Goal: Task Accomplishment & Management: Use online tool/utility

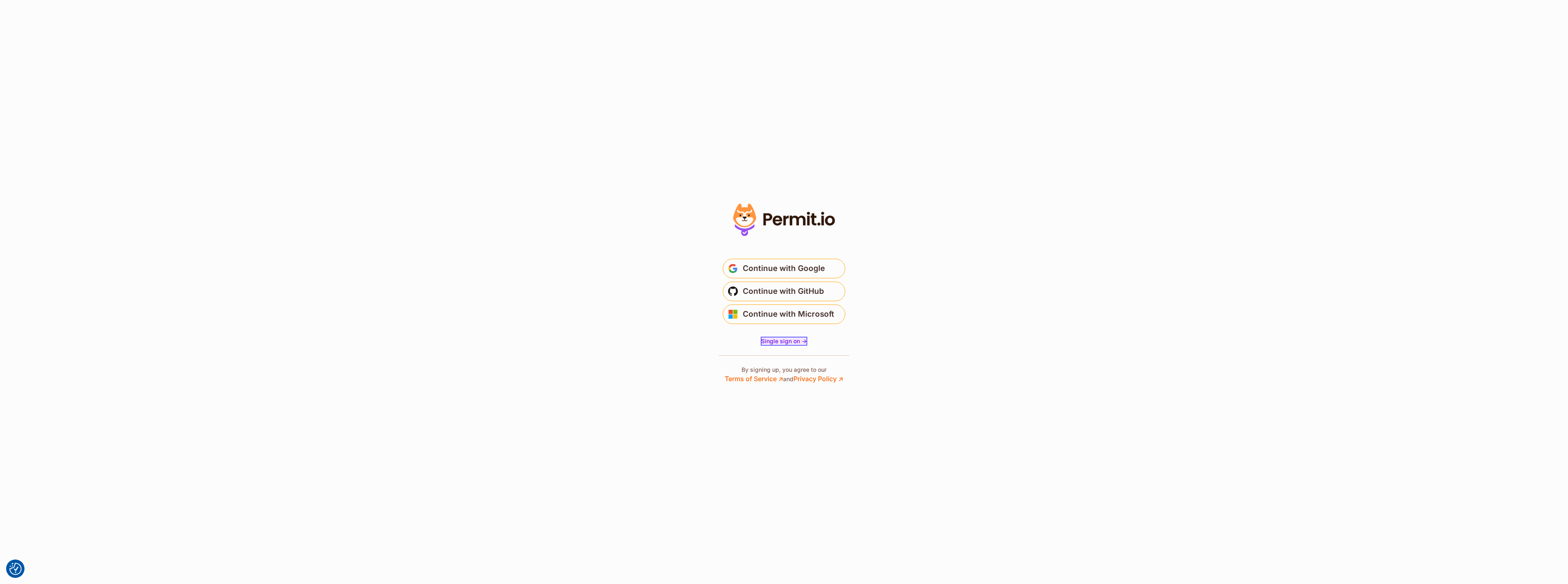
click at [773, 339] on span "Single sign on ->" at bounding box center [783, 341] width 46 height 7
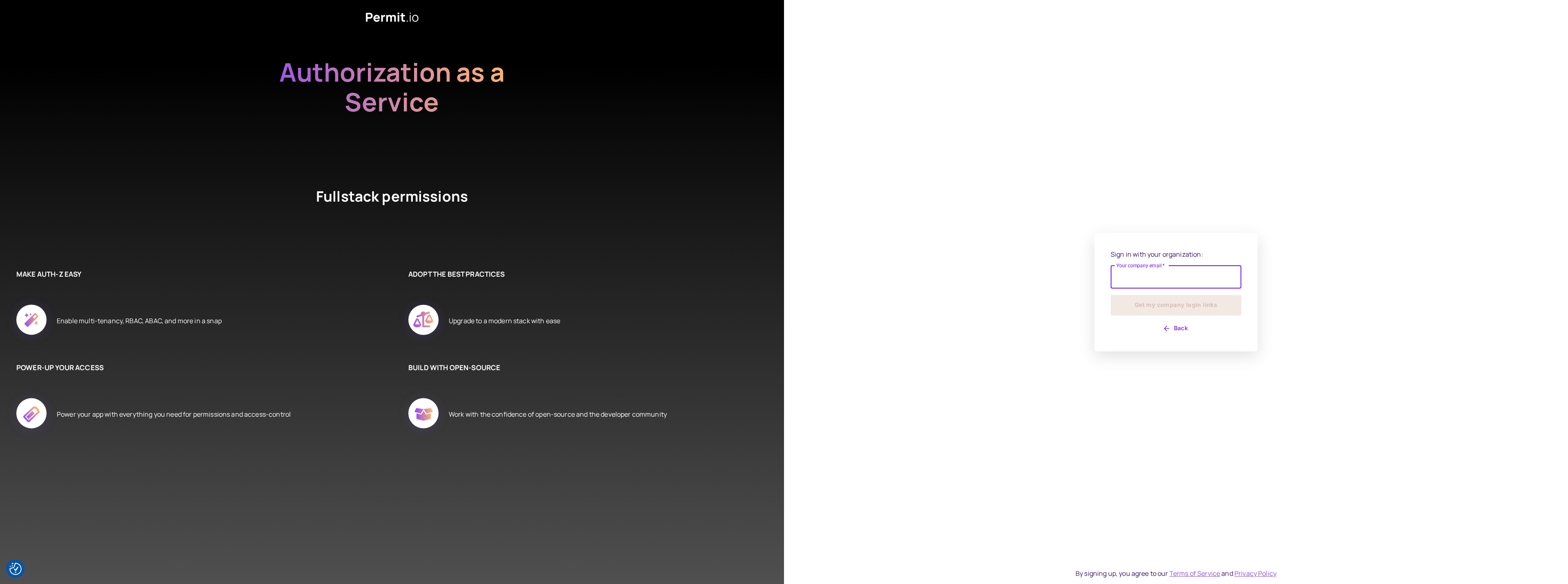
click at [1191, 277] on input "Your company email   *" at bounding box center [1176, 277] width 131 height 23
type input "**********"
click at [1190, 308] on button "Get my company login links" at bounding box center [1176, 305] width 131 height 21
